Goal: Task Accomplishment & Management: Complete application form

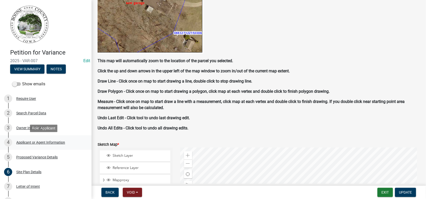
click at [30, 143] on div "Applicant or Agent Information" at bounding box center [40, 142] width 49 height 4
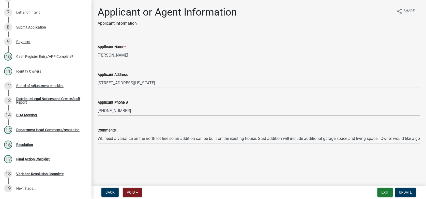
scroll to position [218, 0]
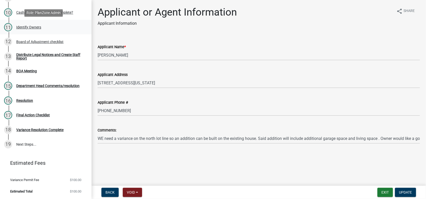
click at [20, 27] on div "Identify Owners" at bounding box center [28, 27] width 25 height 4
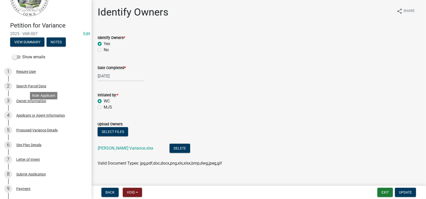
scroll to position [0, 0]
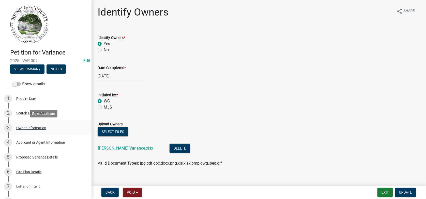
click at [24, 129] on div "Owner Information" at bounding box center [31, 128] width 30 height 4
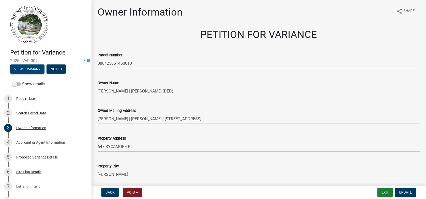
click at [33, 68] on button "View Summary" at bounding box center [27, 68] width 34 height 9
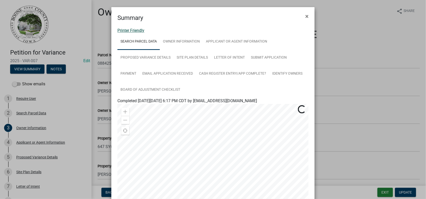
click at [118, 31] on link "Printer Friendly" at bounding box center [130, 30] width 27 height 5
click at [305, 17] on span "×" at bounding box center [306, 16] width 3 height 7
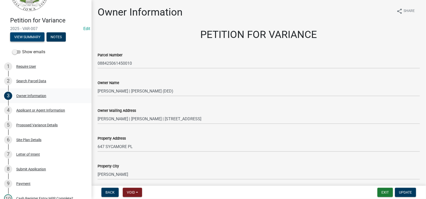
scroll to position [153, 0]
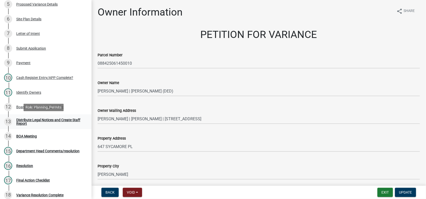
click at [23, 123] on div "Distribute Legal Notices and Create Staff Report" at bounding box center [49, 121] width 67 height 7
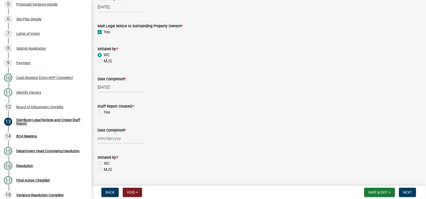
scroll to position [203, 0]
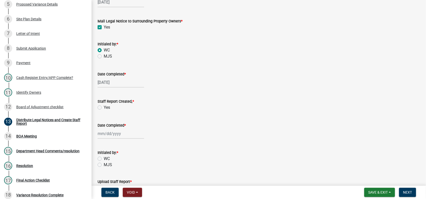
click at [104, 106] on label "Yes" at bounding box center [107, 107] width 6 height 6
click at [104, 106] on input "Yes" at bounding box center [105, 105] width 3 height 3
radio input "true"
click at [107, 135] on div at bounding box center [121, 133] width 47 height 10
select select "9"
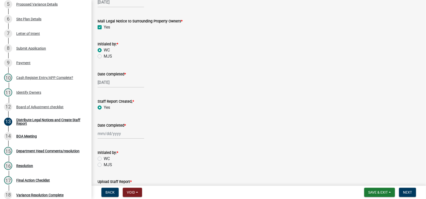
select select "2025"
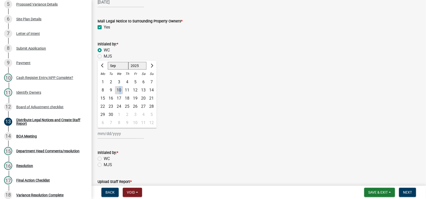
click at [121, 89] on div "10" at bounding box center [119, 90] width 8 height 8
type input "09/10/2025"
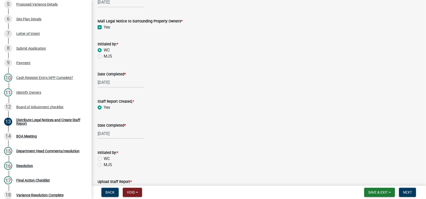
click at [104, 163] on label "MJS" at bounding box center [108, 164] width 8 height 6
click at [104, 163] on input "MJS" at bounding box center [105, 162] width 3 height 3
radio input "true"
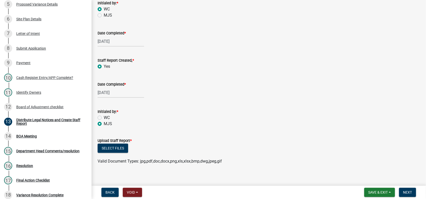
scroll to position [249, 0]
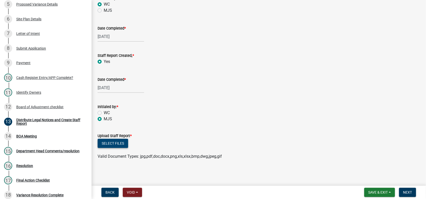
click at [109, 141] on button "Select files" at bounding box center [113, 143] width 31 height 9
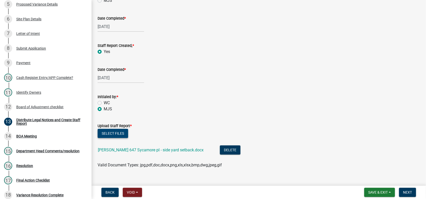
scroll to position [268, 0]
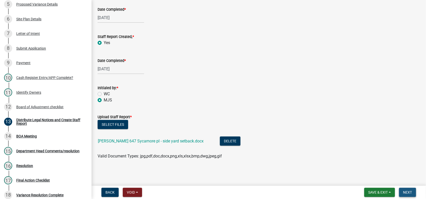
click at [408, 190] on span "Next" at bounding box center [407, 192] width 9 height 4
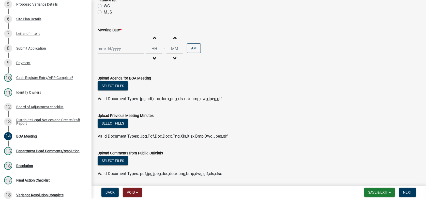
scroll to position [0, 0]
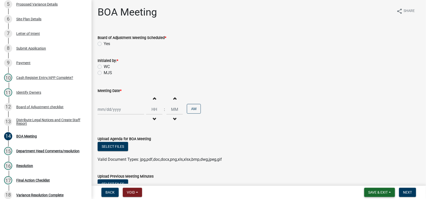
click at [383, 192] on span "Save & Exit" at bounding box center [378, 192] width 20 height 4
click at [366, 179] on button "Save & Exit" at bounding box center [374, 179] width 41 height 12
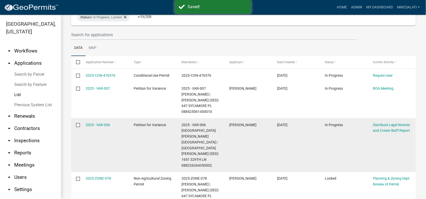
scroll to position [76, 0]
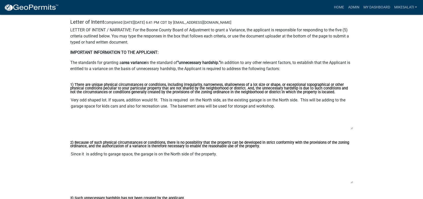
scroll to position [1322, 0]
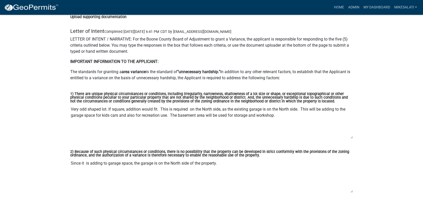
drag, startPoint x: 70, startPoint y: 106, endPoint x: 276, endPoint y: 112, distance: 205.8
click at [276, 112] on textarea "Very odd shaped lot. If square, addition would fit. This is required on the Nor…" at bounding box center [211, 121] width 282 height 35
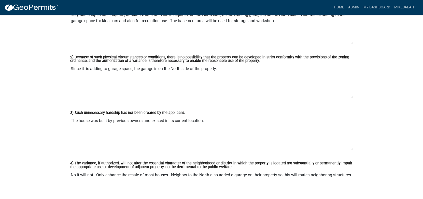
scroll to position [1424, 0]
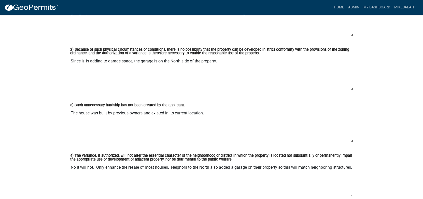
click at [70, 60] on div "2) Because of such physical circumstances or conditions, there is no possibilit…" at bounding box center [211, 68] width 290 height 54
drag, startPoint x: 71, startPoint y: 60, endPoint x: 235, endPoint y: 67, distance: 164.4
click at [235, 67] on textarea "Since it is adding to garage space, the garage is on the North side of the prop…" at bounding box center [211, 73] width 282 height 35
drag, startPoint x: 70, startPoint y: 112, endPoint x: 206, endPoint y: 113, distance: 136.5
click at [206, 113] on div "3) Such unnecessary hardship has not been created by the applicant. The house w…" at bounding box center [211, 121] width 290 height 52
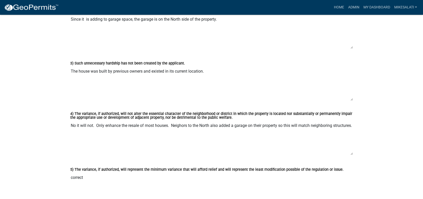
scroll to position [1475, 0]
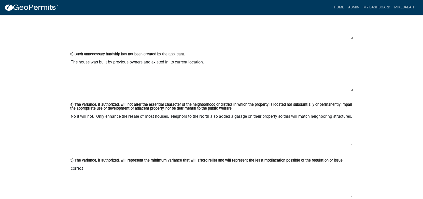
drag, startPoint x: 70, startPoint y: 115, endPoint x: 93, endPoint y: 122, distance: 23.6
click at [93, 122] on textarea "No it will not. Only enhance the resale of most houses. Neighors to the North a…" at bounding box center [211, 128] width 282 height 35
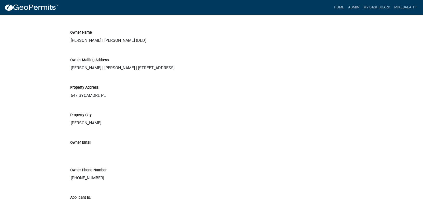
scroll to position [305, 0]
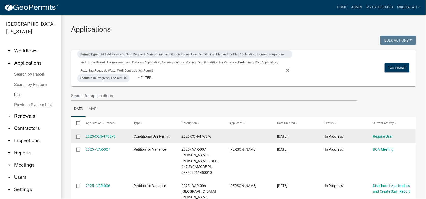
click at [79, 136] on input "checkbox" at bounding box center [77, 135] width 3 height 3
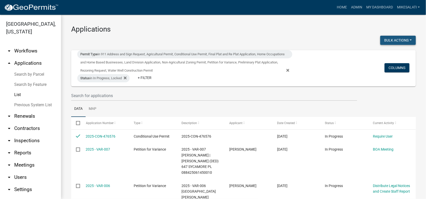
click at [396, 39] on button "Bulk Actions" at bounding box center [398, 40] width 36 height 9
click at [385, 52] on button "Void" at bounding box center [395, 53] width 41 height 12
checkbox input "false"
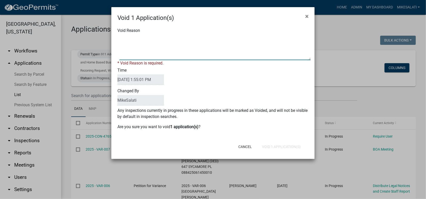
click at [133, 40] on textarea "Void Reason" at bounding box center [214, 47] width 191 height 25
type textarea "."
click at [291, 148] on div "Void 1 Application(s) × Void Reason * Void Reason is required. Time 09/10/2025 …" at bounding box center [212, 83] width 203 height 152
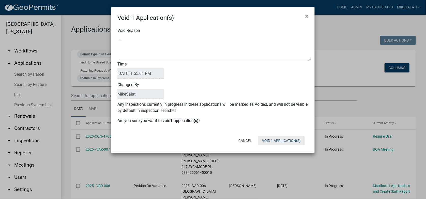
click at [287, 140] on button "Void 1 Application(s)" at bounding box center [281, 140] width 47 height 9
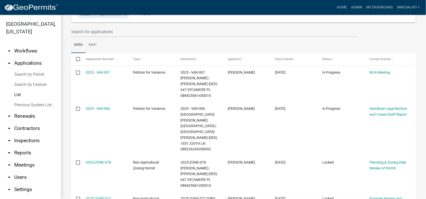
scroll to position [89, 0]
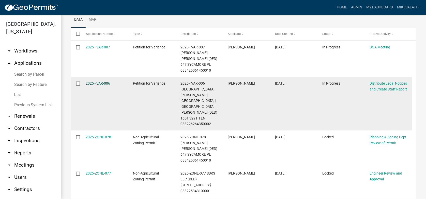
click at [92, 83] on link "2025 - VAR-006" at bounding box center [98, 83] width 24 height 4
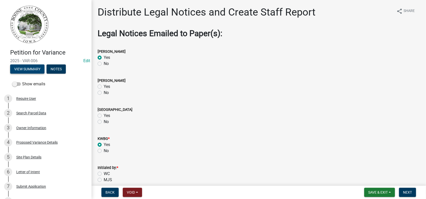
click at [32, 67] on button "View Summary" at bounding box center [27, 68] width 34 height 9
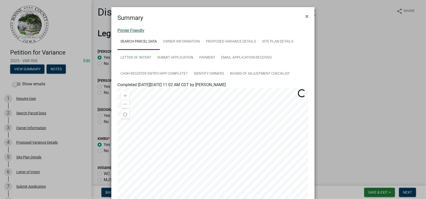
click at [127, 29] on link "Printer Friendly" at bounding box center [130, 30] width 27 height 5
click at [24, 111] on ngb-modal-window "Summary × Printer Friendly Search Parcel Data Owner Information Proposed Varian…" at bounding box center [213, 99] width 426 height 199
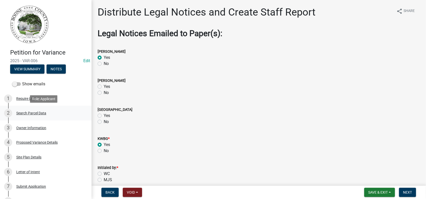
click at [36, 112] on div "Search Parcel Data" at bounding box center [31, 113] width 30 height 4
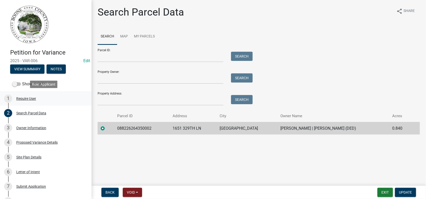
click at [26, 99] on div "Require User" at bounding box center [26, 99] width 20 height 4
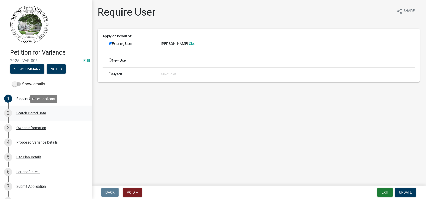
click at [26, 113] on div "Search Parcel Data" at bounding box center [31, 113] width 30 height 4
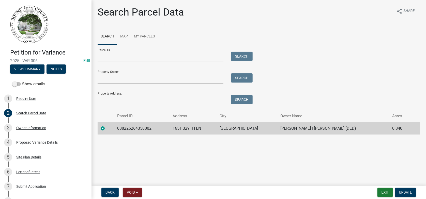
click at [129, 128] on td "088226264350002" at bounding box center [141, 128] width 55 height 12
click at [27, 126] on div "Owner Information" at bounding box center [31, 128] width 30 height 4
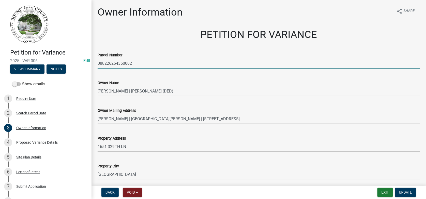
click at [132, 63] on input "088226264350002" at bounding box center [259, 63] width 322 height 10
type input "088226264350003"
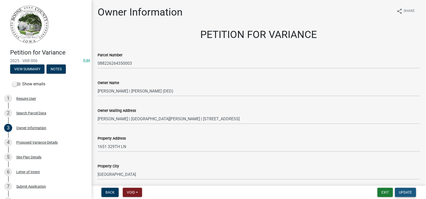
click at [402, 193] on span "Update" at bounding box center [405, 192] width 13 height 4
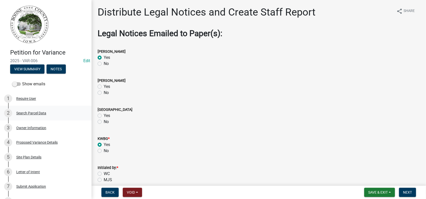
click at [32, 116] on div "2 Search Parcel Data" at bounding box center [43, 113] width 79 height 8
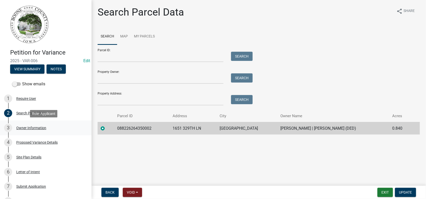
click at [24, 123] on link "3 Owner Information" at bounding box center [46, 127] width 92 height 15
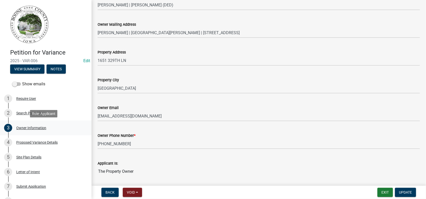
scroll to position [77, 0]
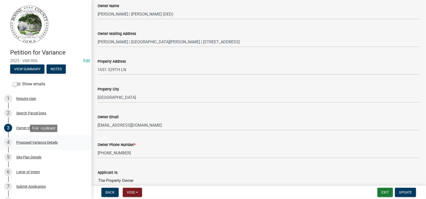
click at [34, 141] on div "Proposed Variance Details" at bounding box center [36, 142] width 41 height 4
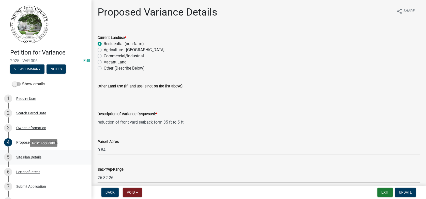
click at [23, 157] on div "Site Plan Details" at bounding box center [28, 157] width 25 height 4
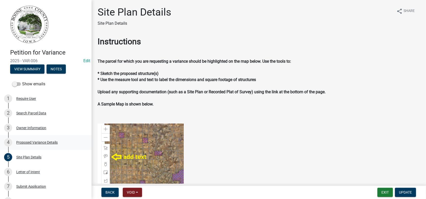
click at [30, 143] on div "Proposed Variance Details" at bounding box center [36, 142] width 41 height 4
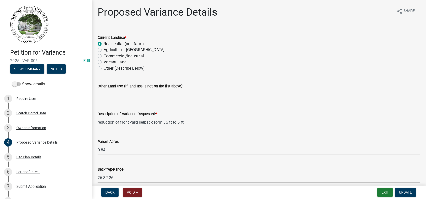
drag, startPoint x: 164, startPoint y: 121, endPoint x: 168, endPoint y: 123, distance: 4.6
click at [168, 123] on input "reduction of front yard setback form 35 ft to 5 ft" at bounding box center [259, 122] width 322 height 10
type input "reduction of front yard setback form 50 ft to 5 ft"
click at [36, 155] on div "Site Plan Details" at bounding box center [28, 157] width 25 height 4
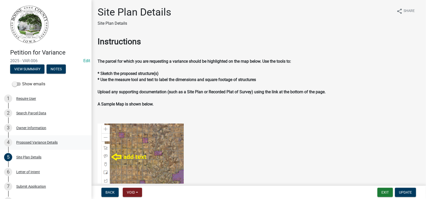
click at [17, 144] on div "Proposed Variance Details" at bounding box center [36, 142] width 41 height 4
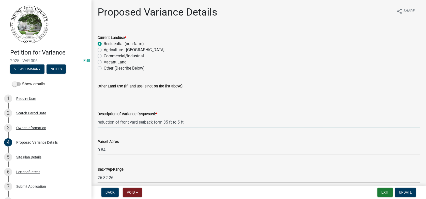
drag, startPoint x: 165, startPoint y: 121, endPoint x: 168, endPoint y: 122, distance: 3.3
click at [168, 122] on input "reduction of front yard setback form 35 ft to 5 ft" at bounding box center [259, 122] width 322 height 10
type input "reduction of front yard setback form 50 ft to 5 ft"
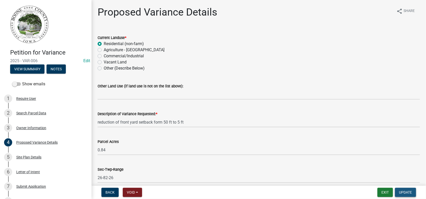
click at [403, 192] on span "Update" at bounding box center [405, 192] width 13 height 4
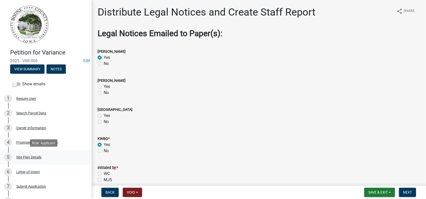
click at [29, 158] on div "Site Plan Details" at bounding box center [28, 157] width 25 height 4
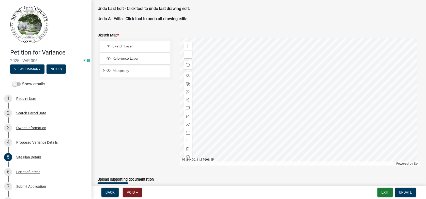
scroll to position [381, 0]
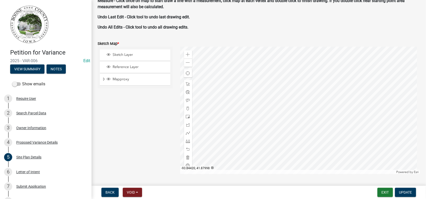
click at [211, 120] on div at bounding box center [300, 110] width 240 height 127
click at [188, 139] on span at bounding box center [188, 141] width 4 height 4
click at [267, 68] on div at bounding box center [300, 110] width 240 height 127
click at [267, 112] on div at bounding box center [300, 110] width 240 height 127
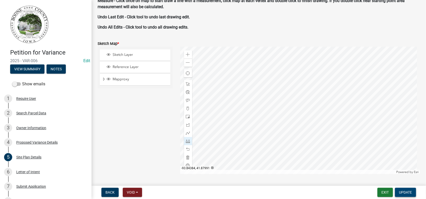
click at [411, 191] on span "Update" at bounding box center [405, 192] width 13 height 4
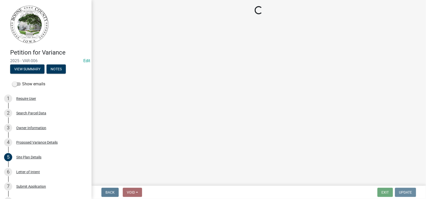
scroll to position [0, 0]
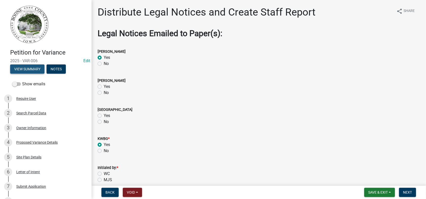
click at [35, 67] on button "View Summary" at bounding box center [27, 68] width 34 height 9
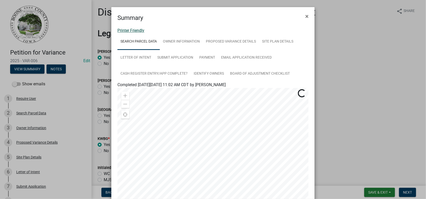
click at [133, 29] on link "Printer Friendly" at bounding box center [130, 30] width 27 height 5
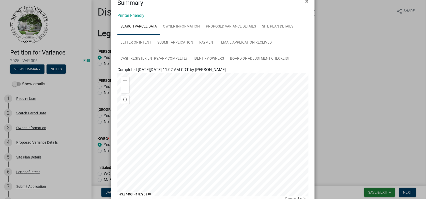
scroll to position [89, 0]
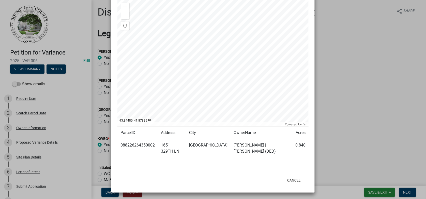
click at [167, 97] on div at bounding box center [212, 62] width 191 height 127
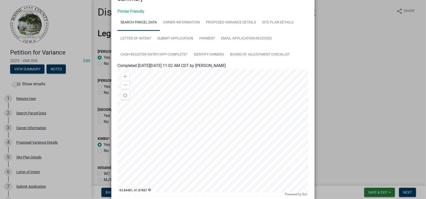
scroll to position [0, 0]
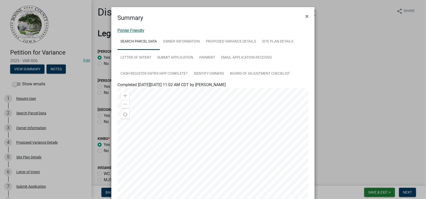
click at [129, 31] on link "Printer Friendly" at bounding box center [130, 30] width 27 height 5
click at [305, 15] on span "×" at bounding box center [306, 16] width 3 height 7
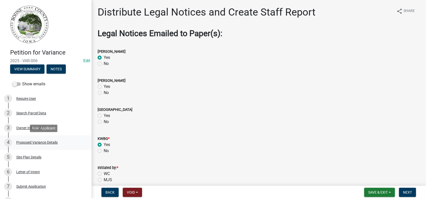
click at [35, 140] on div "Proposed Variance Details" at bounding box center [36, 142] width 41 height 4
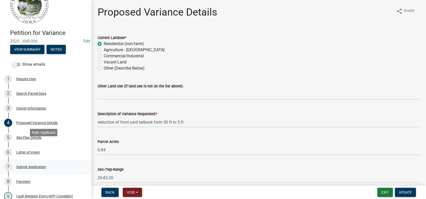
scroll to position [25, 0]
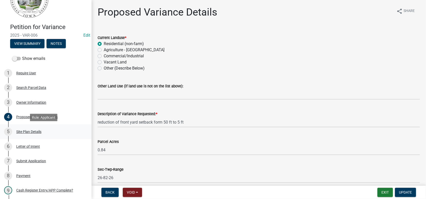
click at [34, 133] on div "Site Plan Details" at bounding box center [28, 132] width 25 height 4
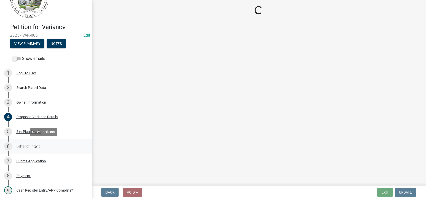
click at [33, 146] on div "Letter of Intent" at bounding box center [28, 146] width 24 height 4
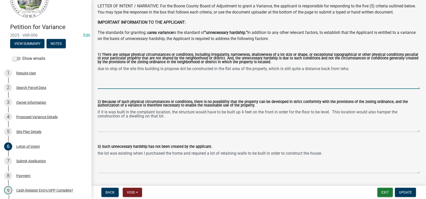
drag, startPoint x: 345, startPoint y: 69, endPoint x: 351, endPoint y: 68, distance: 6.6
click at [351, 68] on textarea "due to slop of the site this building is propose dot be constructed in the flat…" at bounding box center [259, 77] width 322 height 24
type textarea "due to slop of the site this building is propose dot be constructed in the flat…"
click at [407, 192] on span "Update" at bounding box center [405, 192] width 13 height 4
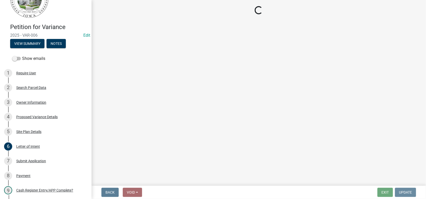
scroll to position [0, 0]
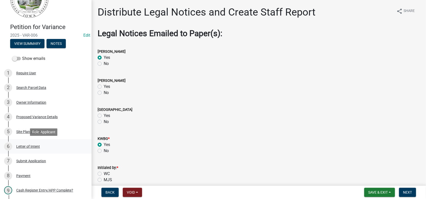
click at [23, 147] on div "Letter of Intent" at bounding box center [28, 146] width 24 height 4
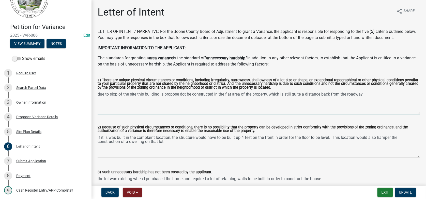
click at [117, 94] on textarea "due to slop of the site this building is propose dot be constructed in the flat…" at bounding box center [259, 102] width 322 height 24
type textarea "due to slope of the site this building is propose dot be constructed in the fla…"
click at [411, 192] on span "Update" at bounding box center [405, 192] width 13 height 4
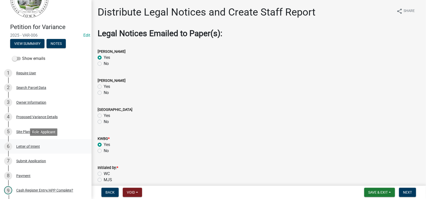
click at [22, 145] on div "Letter of Intent" at bounding box center [28, 146] width 24 height 4
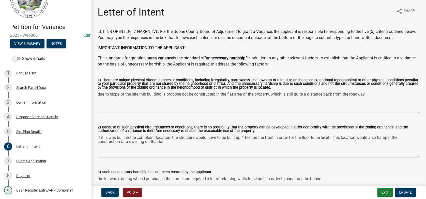
drag, startPoint x: 97, startPoint y: 93, endPoint x: 100, endPoint y: 93, distance: 3.1
click at [100, 93] on div "1) There are unique physical circumstances or conditions, including irregularit…" at bounding box center [259, 92] width 330 height 43
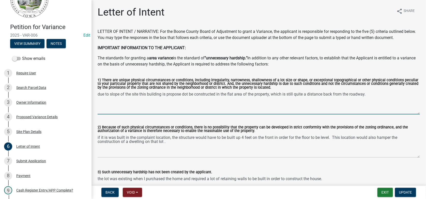
drag, startPoint x: 97, startPoint y: 94, endPoint x: 369, endPoint y: 91, distance: 271.3
click at [369, 91] on textarea "due to slope of the site this building is propose dot be constructed in the fla…" at bounding box center [259, 102] width 322 height 24
click at [180, 93] on textarea "due to slope of the site this building is propose dot be constructed in the fla…" at bounding box center [259, 102] width 322 height 24
click at [184, 93] on textarea "due to slope of the site this building is propose dot be constructed in the fla…" at bounding box center [259, 102] width 322 height 24
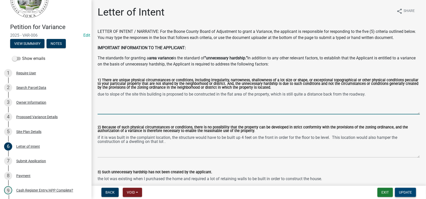
type textarea "due to slope of the site this building is proposed to be constructed in the fla…"
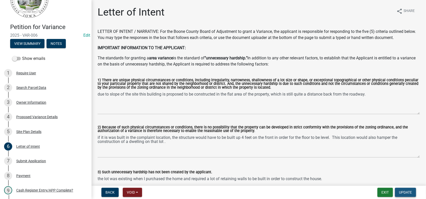
click at [408, 192] on span "Update" at bounding box center [405, 192] width 13 height 4
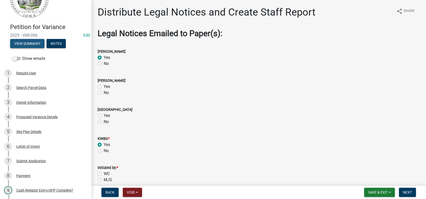
click at [24, 42] on button "View Summary" at bounding box center [27, 43] width 34 height 9
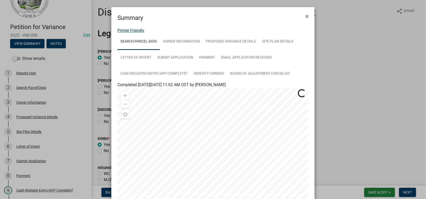
click at [128, 29] on link "Printer Friendly" at bounding box center [130, 30] width 27 height 5
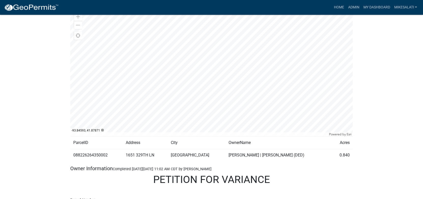
scroll to position [331, 0]
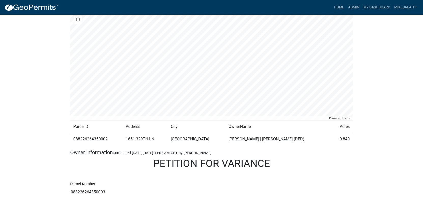
scroll to position [153, 0]
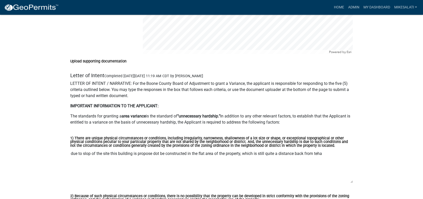
scroll to position [1170, 0]
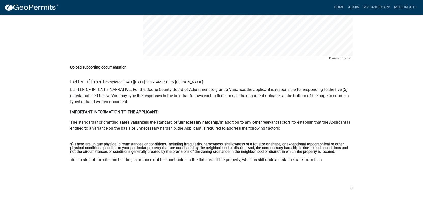
drag, startPoint x: 71, startPoint y: 141, endPoint x: 329, endPoint y: 145, distance: 258.6
click at [329, 154] on textarea "due to slop of the site this building is propose dot be constructed in the flat…" at bounding box center [211, 171] width 282 height 35
drag, startPoint x: 264, startPoint y: 141, endPoint x: 251, endPoint y: 152, distance: 17.0
click at [251, 154] on textarea "due to slop of the site this building is propose dot be constructed in the flat…" at bounding box center [211, 171] width 282 height 35
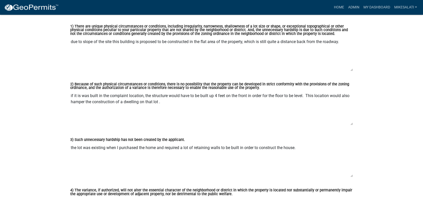
scroll to position [1297, 0]
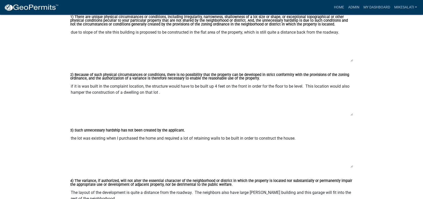
click at [70, 133] on textarea "the lot was existing when I purchased the home and required a lot of retaining …" at bounding box center [211, 150] width 282 height 35
drag, startPoint x: 70, startPoint y: 121, endPoint x: 302, endPoint y: 122, distance: 231.1
click at [302, 133] on textarea "the lot was existing when I purchased the home and required a lot of retaining …" at bounding box center [211, 150] width 282 height 35
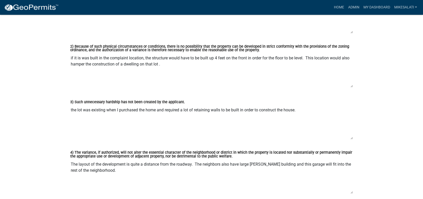
scroll to position [1322, 0]
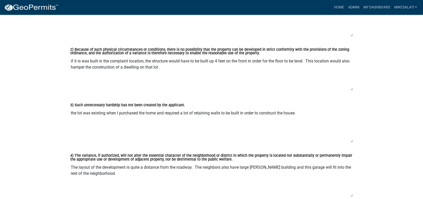
drag, startPoint x: 70, startPoint y: 42, endPoint x: 168, endPoint y: 59, distance: 99.6
click at [168, 59] on div "2) Because of such physical circumstances or conditions, there is no possibilit…" at bounding box center [211, 68] width 290 height 54
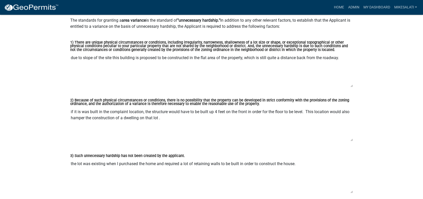
scroll to position [1271, 0]
click at [84, 110] on textarea "if it is was built in the complaint location, the structure would have to be bu…" at bounding box center [211, 124] width 282 height 35
drag, startPoint x: 70, startPoint y: 94, endPoint x: 164, endPoint y: 107, distance: 94.4
click at [164, 107] on textarea "if it is was built in the complaint location, the structure would have to be bu…" at bounding box center [211, 124] width 282 height 35
click at [70, 159] on textarea "the lot was existing when I purchased the home and required a lot of retaining …" at bounding box center [211, 176] width 282 height 35
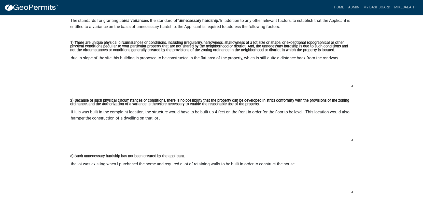
drag, startPoint x: 70, startPoint y: 146, endPoint x: 315, endPoint y: 141, distance: 244.1
click at [315, 145] on div "3) Such unnecessary hardship has not been created by the applicant. the lot was…" at bounding box center [211, 169] width 282 height 48
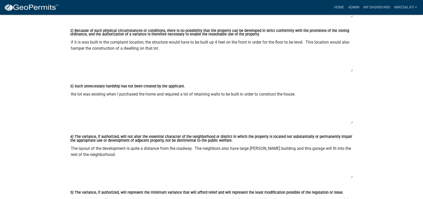
scroll to position [1348, 0]
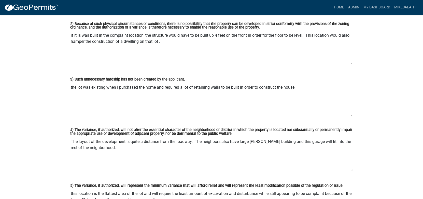
click at [68, 126] on div "4) The variance, if authorized, will not alter the essential character of the n…" at bounding box center [211, 148] width 290 height 54
drag, startPoint x: 71, startPoint y: 124, endPoint x: 113, endPoint y: 130, distance: 43.3
click at [113, 136] on textarea "The layout of the development is quite a distance from the roadway. The neighbo…" at bounding box center [211, 153] width 282 height 35
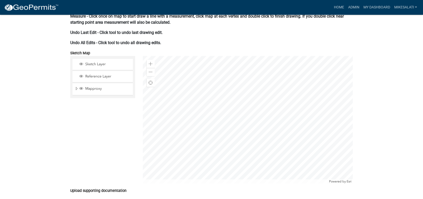
scroll to position [1068, 0]
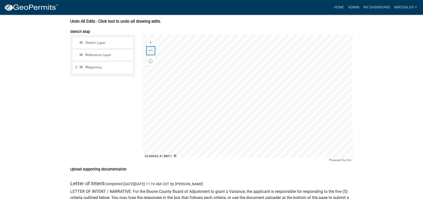
click at [149, 49] on span at bounding box center [150, 51] width 4 height 4
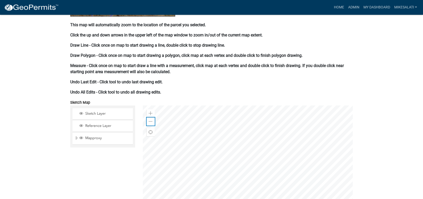
scroll to position [1017, 0]
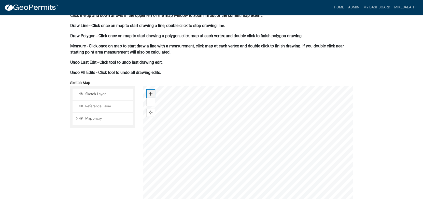
click at [150, 92] on span at bounding box center [150, 94] width 4 height 4
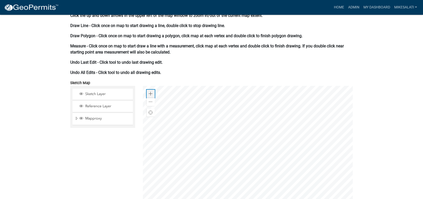
click at [150, 92] on span at bounding box center [150, 94] width 4 height 4
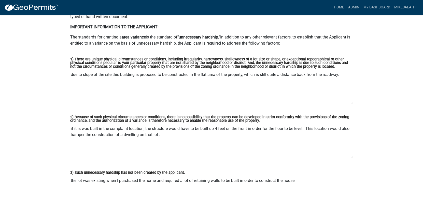
scroll to position [1373, 0]
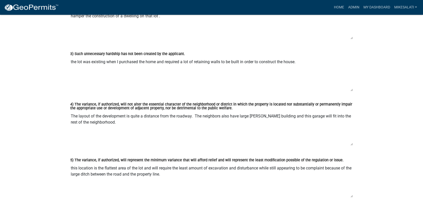
click at [69, 150] on div "5) The variance, if authorized, will represent the minimum variance that will a…" at bounding box center [211, 175] width 290 height 52
drag, startPoint x: 70, startPoint y: 151, endPoint x: 178, endPoint y: 162, distance: 108.2
click at [178, 163] on textarea "this location is the flattest area of the lot and will require the least amount…" at bounding box center [211, 180] width 282 height 35
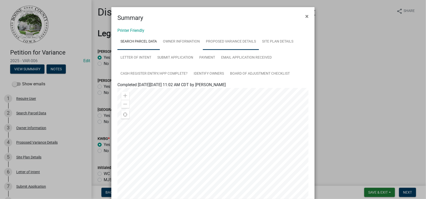
scroll to position [25, 0]
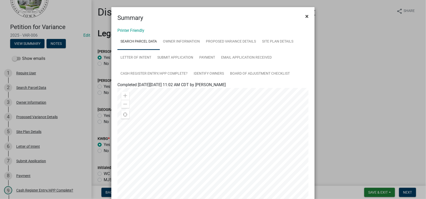
click at [306, 14] on span "×" at bounding box center [306, 16] width 3 height 7
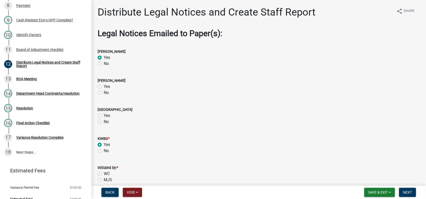
scroll to position [203, 0]
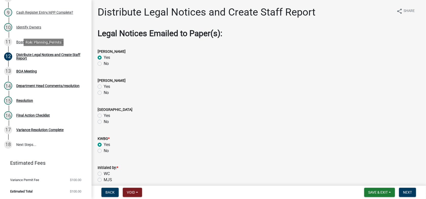
click at [33, 59] on div "Distribute Legal Notices and Create Staff Report" at bounding box center [49, 56] width 67 height 7
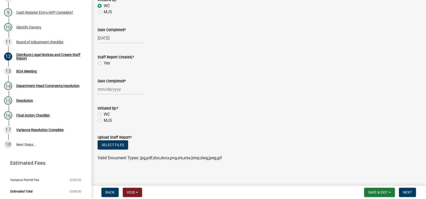
scroll to position [249, 0]
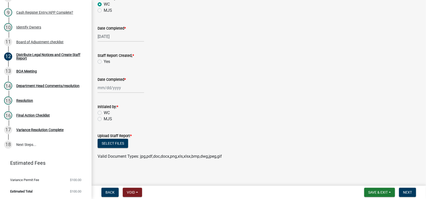
click at [104, 60] on label "Yes" at bounding box center [107, 61] width 6 height 6
click at [104, 60] on input "Yes" at bounding box center [105, 59] width 3 height 3
radio input "true"
click at [105, 87] on div at bounding box center [121, 87] width 47 height 10
select select "9"
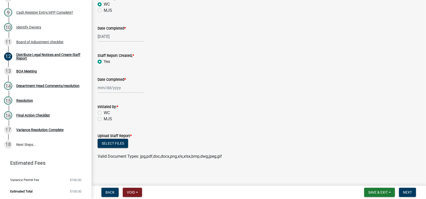
select select "2025"
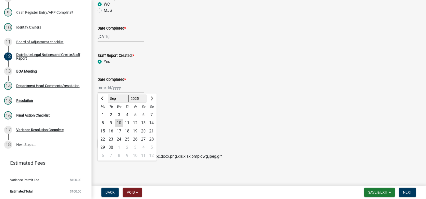
click at [120, 122] on div "10" at bounding box center [119, 123] width 8 height 8
type input "[DATE]"
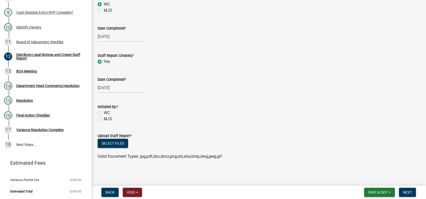
click at [104, 118] on label "MJS" at bounding box center [108, 119] width 8 height 6
click at [104, 118] on input "MJS" at bounding box center [105, 117] width 3 height 3
radio input "true"
click at [110, 144] on button "Select files" at bounding box center [113, 143] width 31 height 9
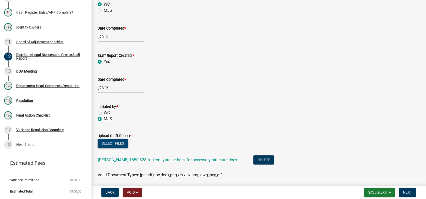
scroll to position [268, 0]
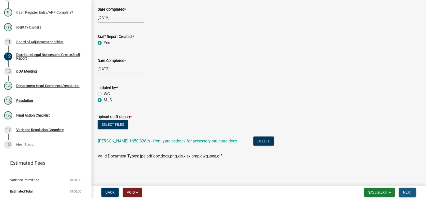
click at [405, 195] on button "Next" at bounding box center [407, 191] width 17 height 9
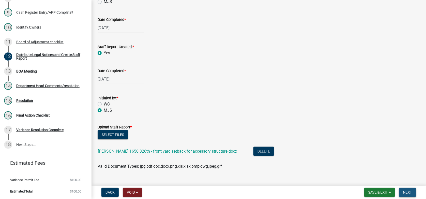
scroll to position [278, 0]
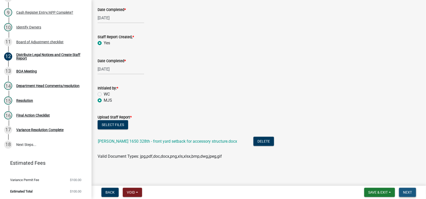
click at [408, 192] on span "Next" at bounding box center [407, 192] width 9 height 4
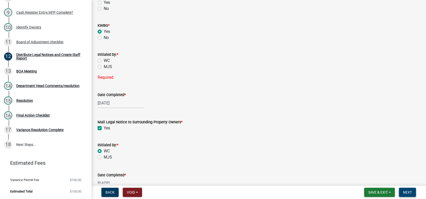
scroll to position [100, 0]
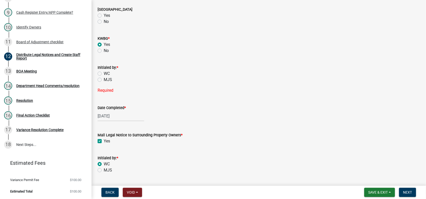
click at [104, 72] on label "WC" at bounding box center [107, 73] width 6 height 6
click at [104, 72] on input "WC" at bounding box center [105, 71] width 3 height 3
radio input "true"
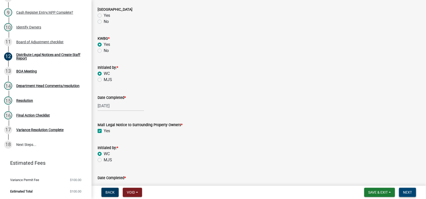
click at [411, 191] on span "Next" at bounding box center [407, 192] width 9 height 4
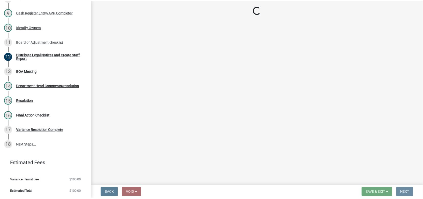
scroll to position [0, 0]
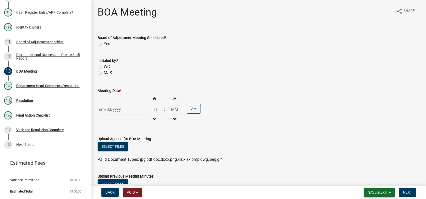
click at [379, 194] on span "Save & Exit" at bounding box center [378, 192] width 20 height 4
click at [371, 177] on button "Save & Exit" at bounding box center [374, 179] width 41 height 12
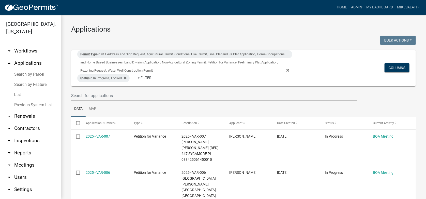
click at [27, 69] on link "Search by Parcel" at bounding box center [30, 74] width 61 height 10
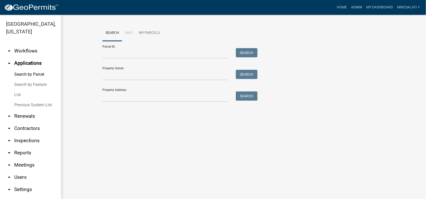
click at [19, 89] on link "List" at bounding box center [30, 94] width 61 height 10
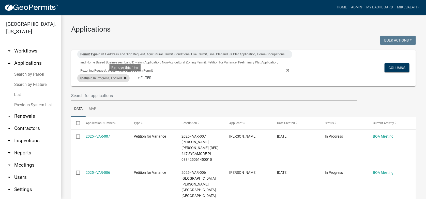
click at [126, 77] on icon at bounding box center [125, 78] width 3 height 3
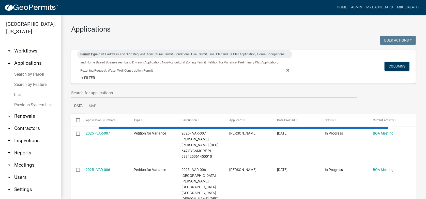
click at [93, 94] on input "text" at bounding box center [214, 92] width 286 height 10
select select "1: 25"
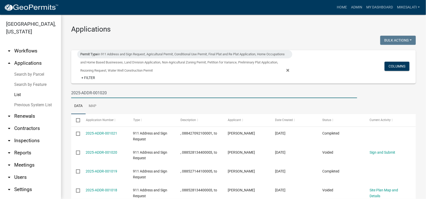
type input "2025-ADDR-001020"
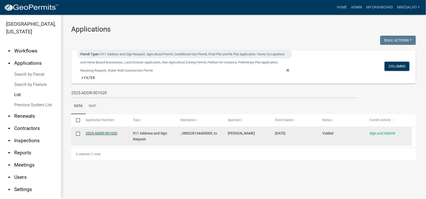
click at [103, 132] on link "2025-ADDR-001020" at bounding box center [102, 133] width 32 height 4
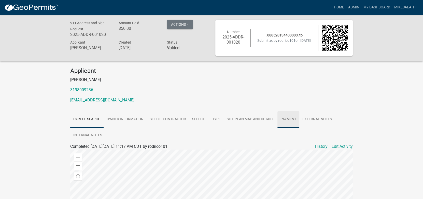
click at [288, 119] on link "Payment" at bounding box center [288, 119] width 22 height 16
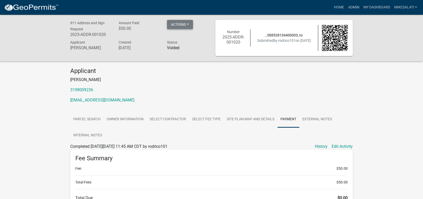
click at [185, 23] on button "Actions" at bounding box center [180, 24] width 26 height 9
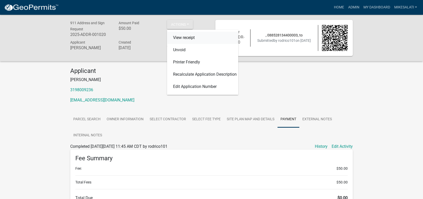
click at [181, 37] on link "View receipt" at bounding box center [202, 38] width 71 height 12
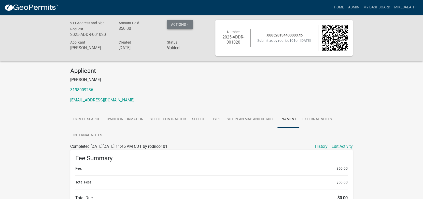
click at [188, 25] on button "Actions" at bounding box center [180, 24] width 26 height 9
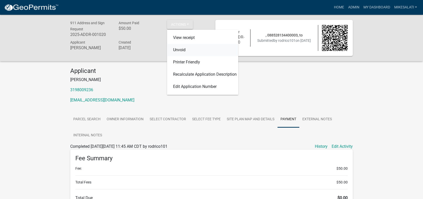
click at [181, 51] on link "Unvoid" at bounding box center [202, 50] width 71 height 12
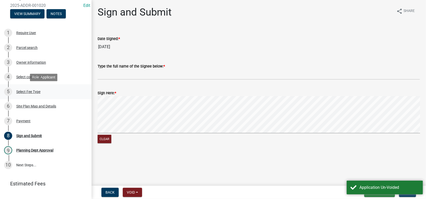
scroll to position [76, 0]
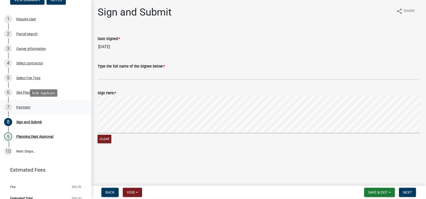
click at [24, 107] on div "Payment" at bounding box center [23, 107] width 14 height 4
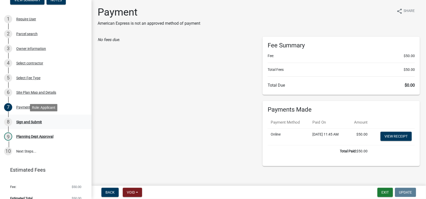
click at [27, 120] on div "Sign and Submit" at bounding box center [29, 122] width 26 height 4
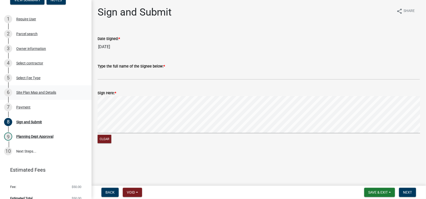
click at [31, 93] on div "Site Plan Map and Details" at bounding box center [36, 93] width 40 height 4
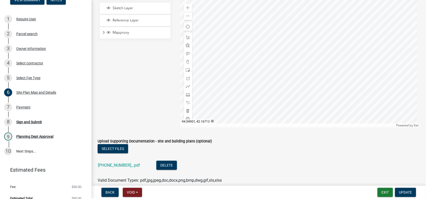
scroll to position [254, 0]
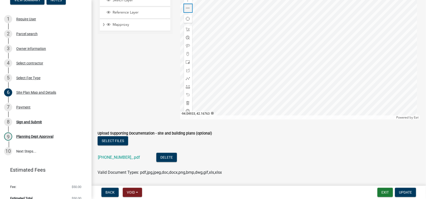
click at [186, 9] on span at bounding box center [188, 8] width 4 height 4
click at [105, 25] on span "Expand" at bounding box center [104, 24] width 4 height 5
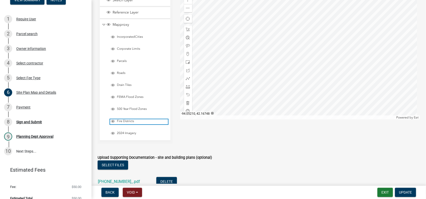
click at [113, 120] on span "Layer List" at bounding box center [113, 121] width 4 height 4
click at [116, 120] on span "Fire Districts" at bounding box center [142, 121] width 52 height 4
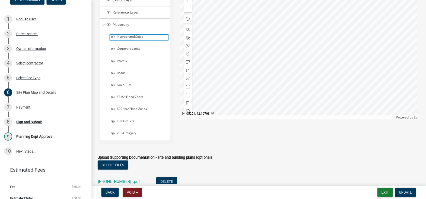
click at [125, 36] on span "IncorporatedCities" at bounding box center [142, 37] width 52 height 4
click at [125, 35] on span "IncorporatedCities" at bounding box center [142, 37] width 52 height 4
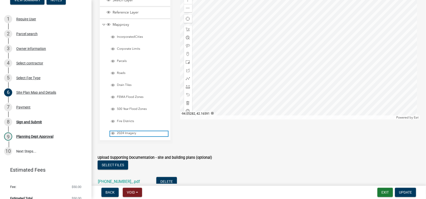
click at [117, 132] on span "2024 Imagery" at bounding box center [142, 133] width 52 height 4
click at [122, 131] on span "2024 Imagery" at bounding box center [142, 133] width 52 height 4
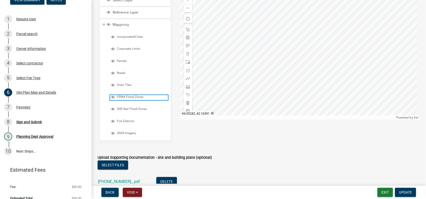
click at [125, 96] on span "FEMA Flood Zones" at bounding box center [142, 97] width 52 height 4
click at [125, 107] on span "500 Year Flood Zones" at bounding box center [142, 109] width 52 height 4
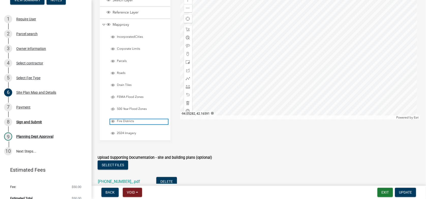
click at [122, 119] on span "Fire Districts" at bounding box center [142, 121] width 52 height 4
click at [189, 7] on span at bounding box center [188, 8] width 4 height 4
click at [301, 72] on div at bounding box center [300, 55] width 240 height 127
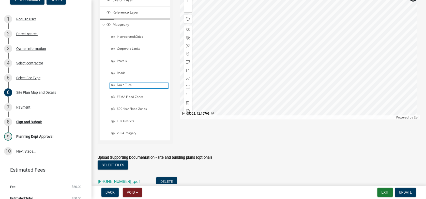
click at [120, 85] on span "Drain Tiles" at bounding box center [142, 85] width 52 height 4
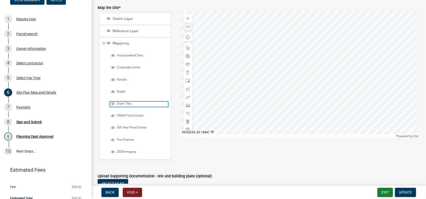
scroll to position [229, 0]
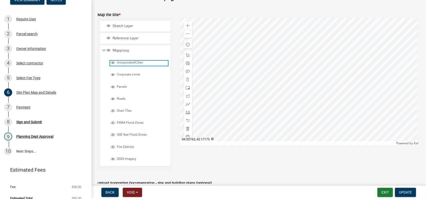
click at [121, 61] on span "IncorporatedCities" at bounding box center [142, 63] width 52 height 4
click at [121, 62] on span "IncorporatedCities" at bounding box center [142, 63] width 52 height 4
click at [187, 33] on span at bounding box center [188, 34] width 4 height 4
click at [279, 99] on div at bounding box center [300, 81] width 240 height 127
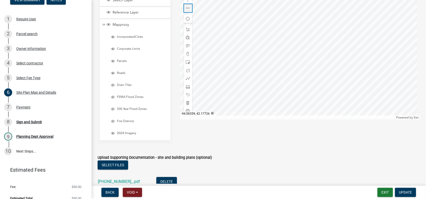
click at [186, 7] on span at bounding box center [188, 8] width 4 height 4
click at [278, 64] on div at bounding box center [300, 55] width 240 height 127
click at [105, 180] on link "[PHONE_NUMBER]_.pdf" at bounding box center [119, 181] width 42 height 5
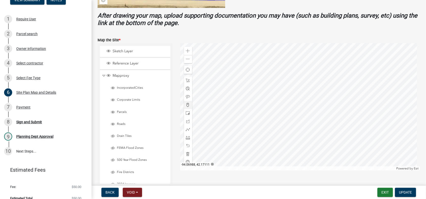
scroll to position [229, 0]
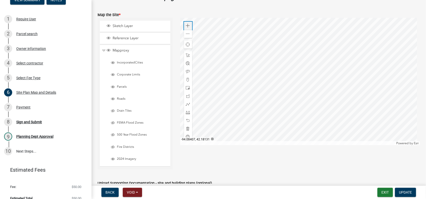
click at [188, 25] on span at bounding box center [188, 26] width 4 height 4
click at [248, 86] on div at bounding box center [300, 81] width 240 height 127
click at [122, 122] on span "FEMA Flood Zones" at bounding box center [142, 123] width 52 height 4
click at [187, 24] on span at bounding box center [188, 26] width 4 height 4
click at [271, 48] on div at bounding box center [300, 81] width 240 height 127
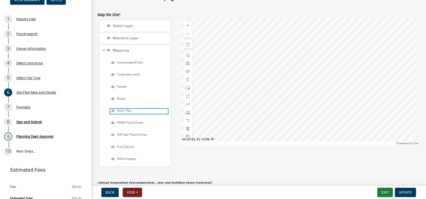
click at [113, 109] on span "Layer List" at bounding box center [113, 111] width 4 height 4
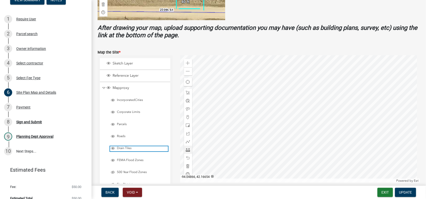
scroll to position [203, 0]
